Goal: Task Accomplishment & Management: Use online tool/utility

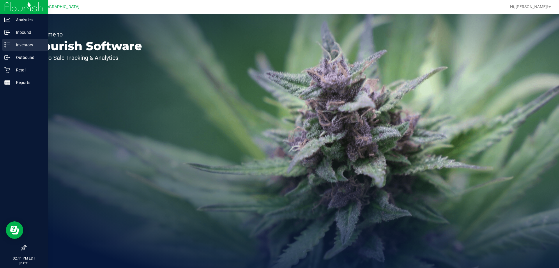
click at [9, 41] on div "Inventory" at bounding box center [25, 45] width 46 height 12
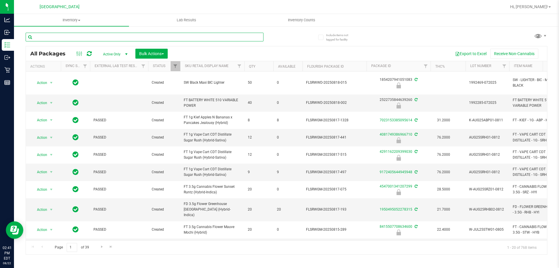
click at [108, 39] on input "text" at bounding box center [145, 37] width 238 height 9
type input "7755314407462305"
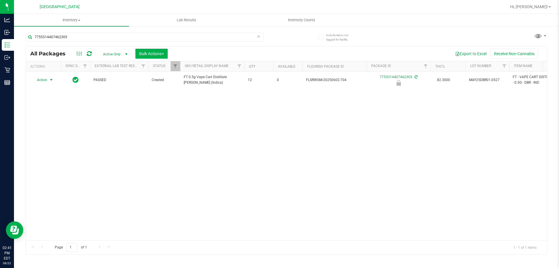
click at [45, 80] on span "Action" at bounding box center [40, 80] width 16 height 8
click at [56, 145] on li "Unlock package" at bounding box center [50, 149] width 37 height 9
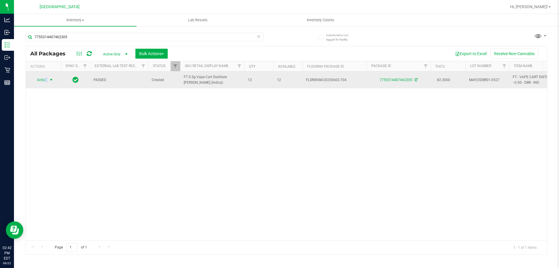
click at [46, 77] on span "Action" at bounding box center [40, 80] width 16 height 8
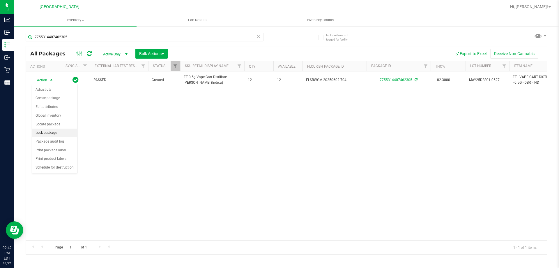
click at [50, 129] on li "Lock package" at bounding box center [54, 132] width 45 height 9
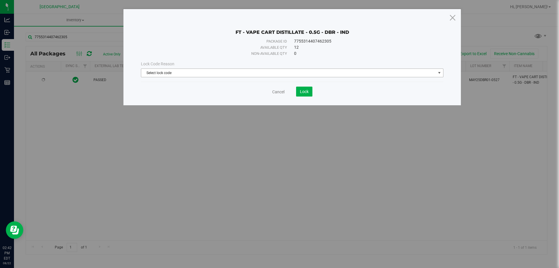
click at [251, 72] on span "Select lock code" at bounding box center [288, 73] width 295 height 8
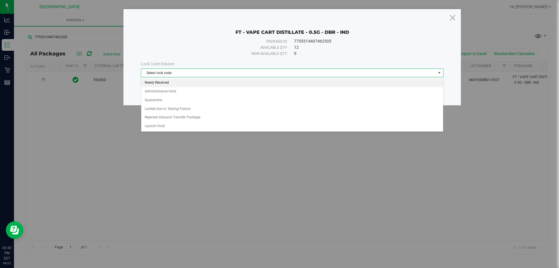
click at [239, 83] on li "Newly Received" at bounding box center [292, 82] width 302 height 9
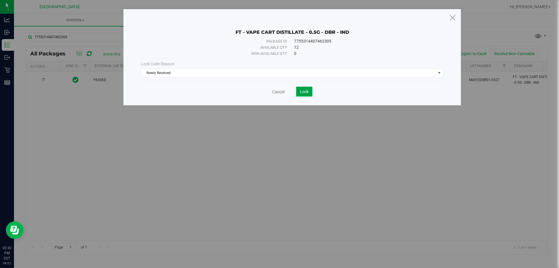
click at [306, 94] on button "Lock" at bounding box center [304, 92] width 16 height 10
